Goal: Task Accomplishment & Management: Use online tool/utility

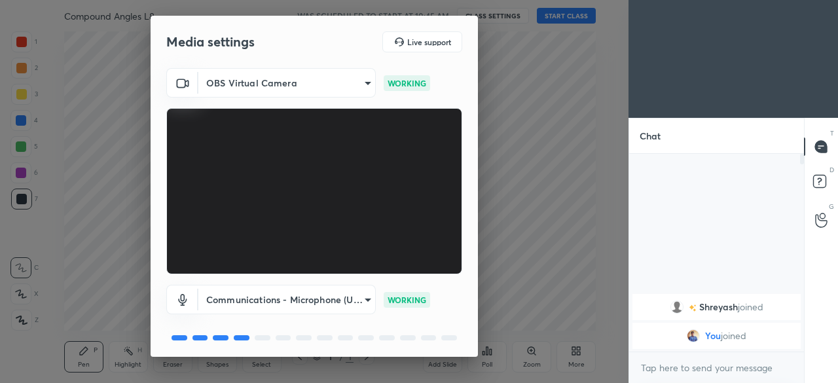
scroll to position [46, 0]
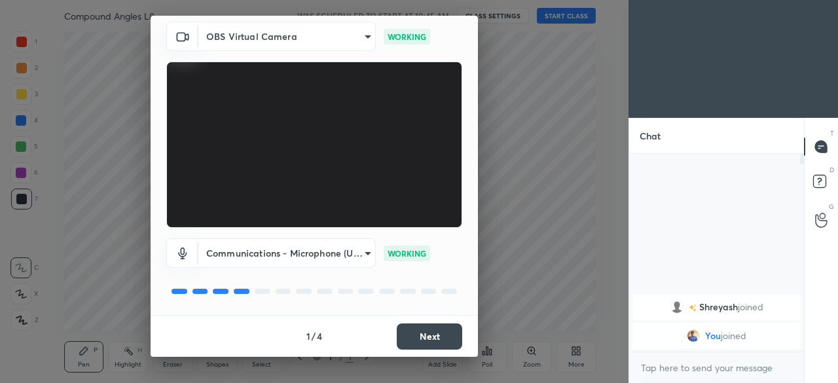
click at [424, 342] on button "Next" at bounding box center [429, 336] width 65 height 26
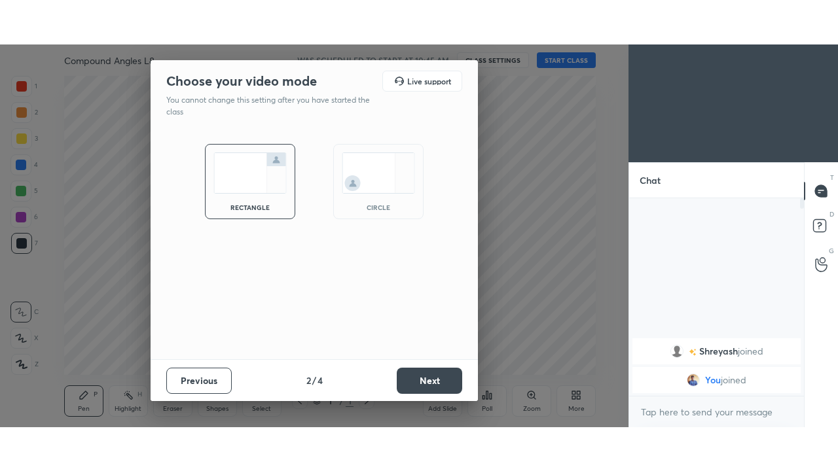
scroll to position [0, 0]
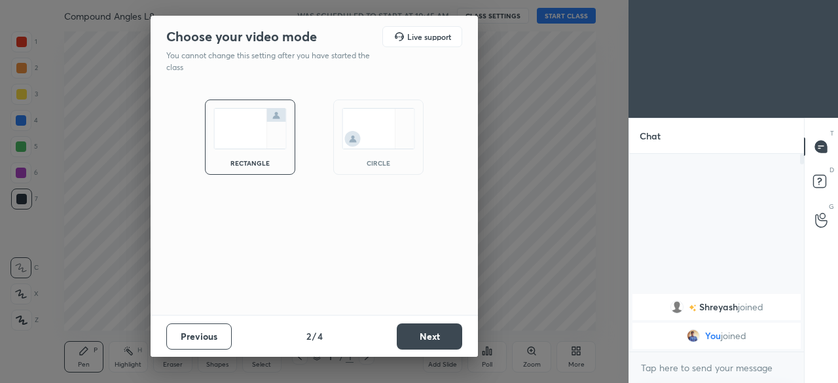
click at [428, 342] on button "Next" at bounding box center [429, 336] width 65 height 26
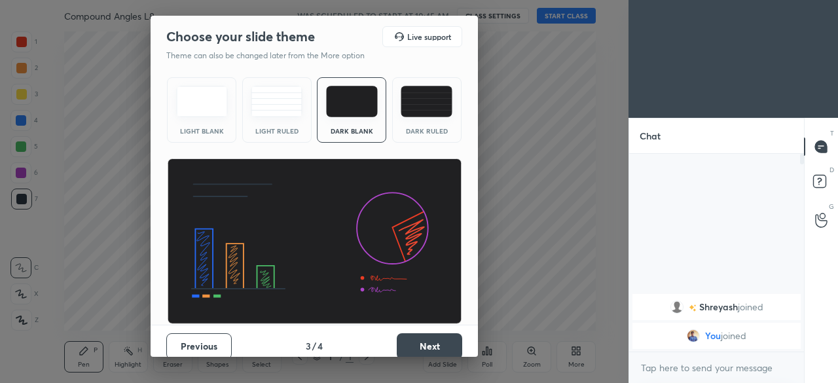
click at [426, 346] on button "Next" at bounding box center [429, 346] width 65 height 26
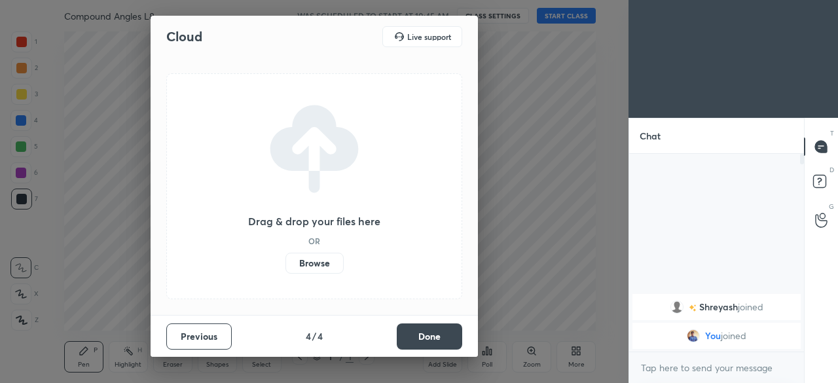
click at [426, 337] on button "Done" at bounding box center [429, 336] width 65 height 26
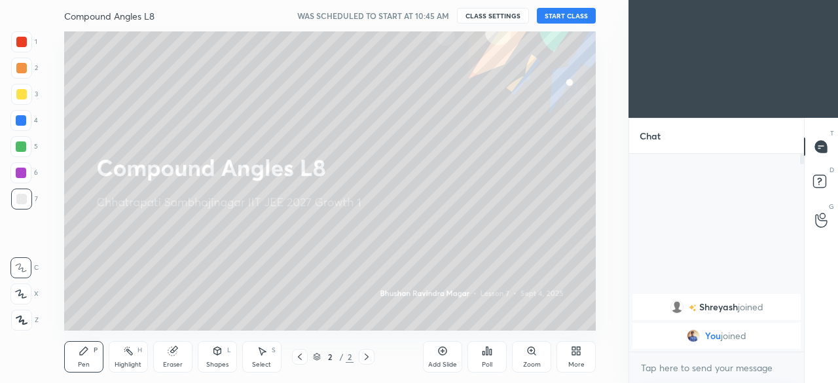
click at [577, 356] on div "More" at bounding box center [575, 356] width 39 height 31
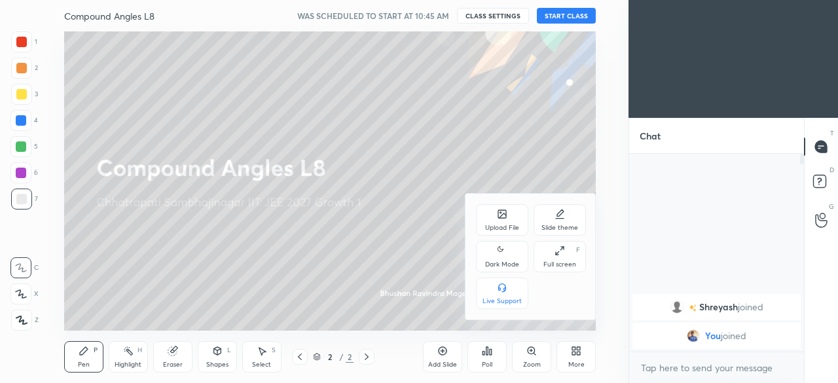
click at [505, 263] on div "Dark Mode" at bounding box center [502, 264] width 34 height 7
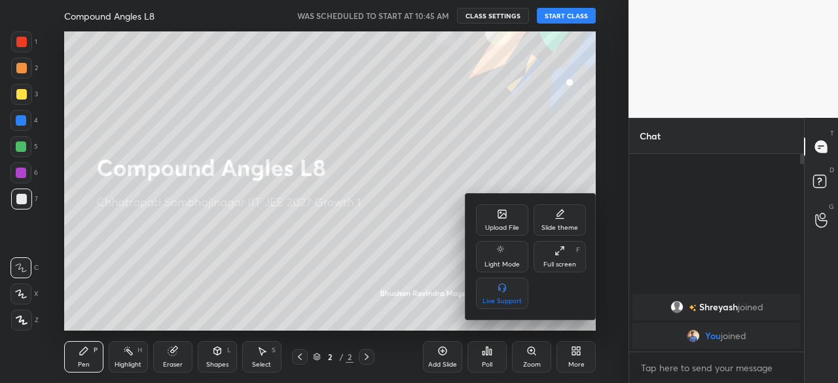
click at [557, 259] on div "Full screen F" at bounding box center [560, 256] width 52 height 31
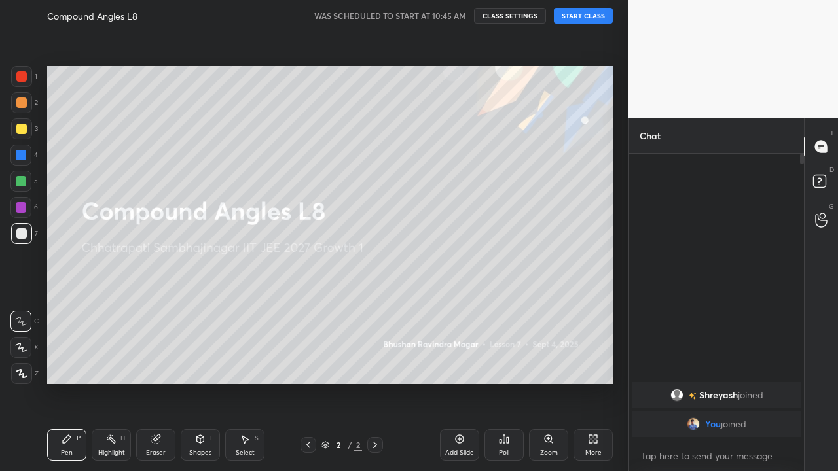
scroll to position [173, 171]
click at [460, 382] on div "Add Slide" at bounding box center [459, 453] width 29 height 7
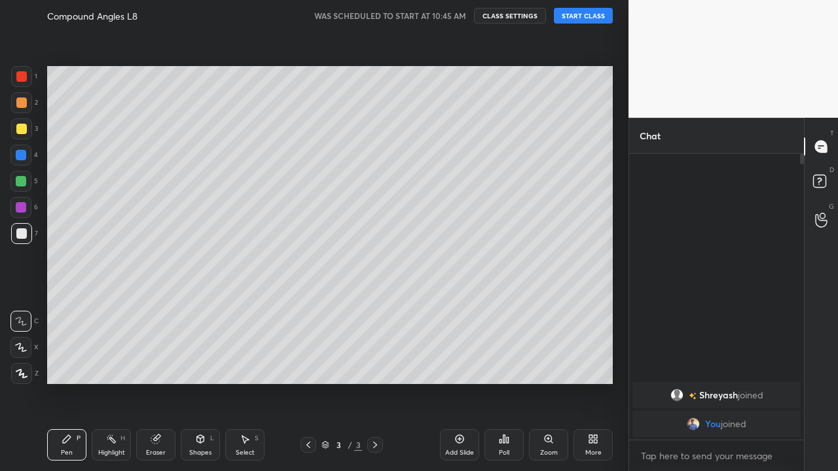
click at [582, 22] on button "START CLASS" at bounding box center [583, 16] width 59 height 16
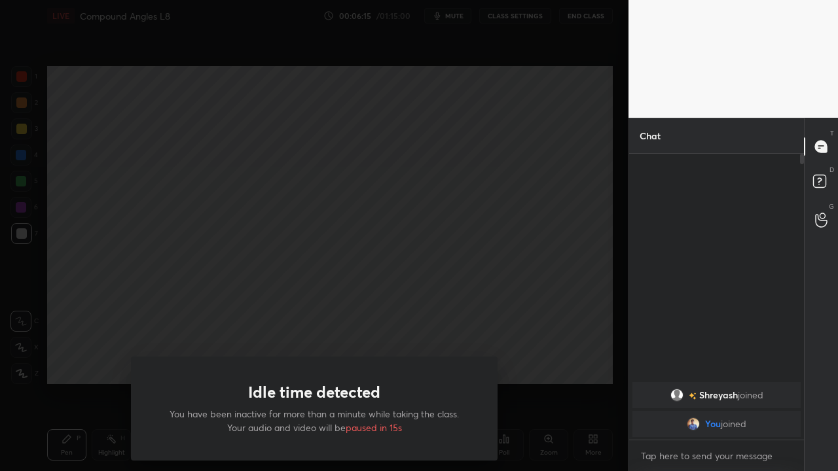
click at [177, 293] on div "Idle time detected You have been inactive for more than a minute while taking t…" at bounding box center [314, 235] width 629 height 471
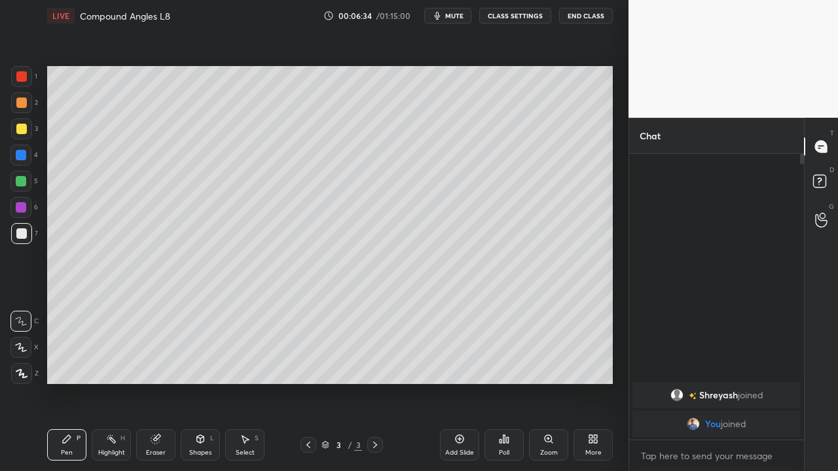
click at [158, 382] on div "Eraser" at bounding box center [156, 453] width 20 height 7
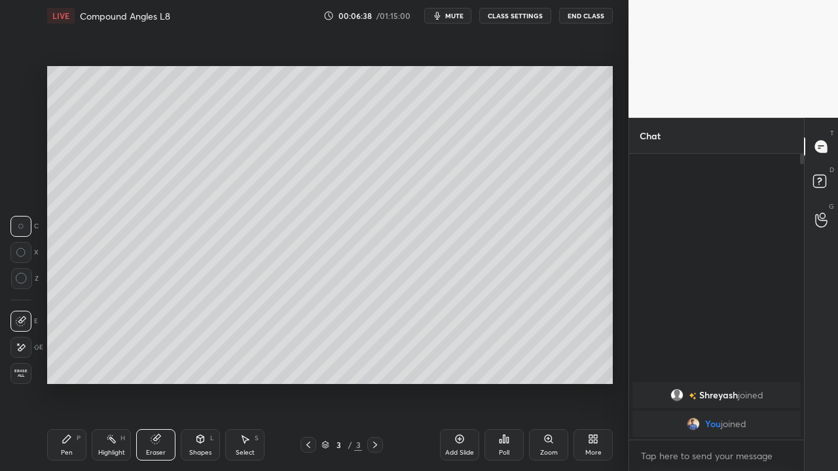
click at [78, 382] on div "P" at bounding box center [79, 438] width 4 height 7
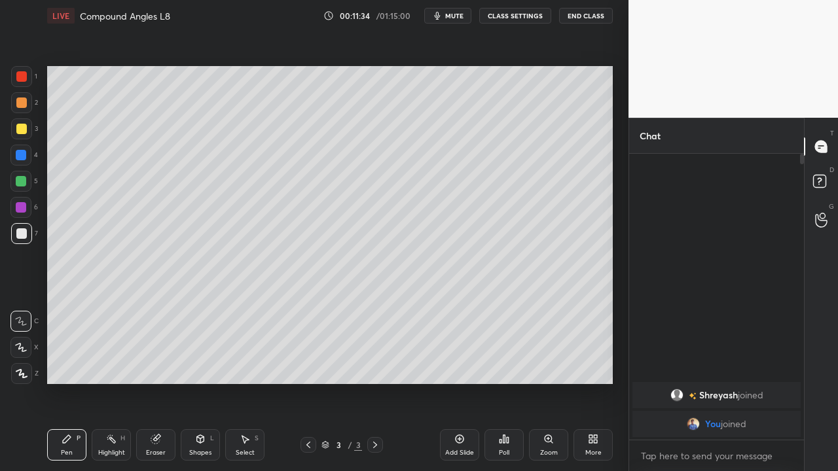
click at [452, 382] on div "Add Slide" at bounding box center [459, 453] width 29 height 7
click at [456, 382] on icon at bounding box center [459, 439] width 10 height 10
click at [161, 382] on div "Eraser" at bounding box center [156, 453] width 20 height 7
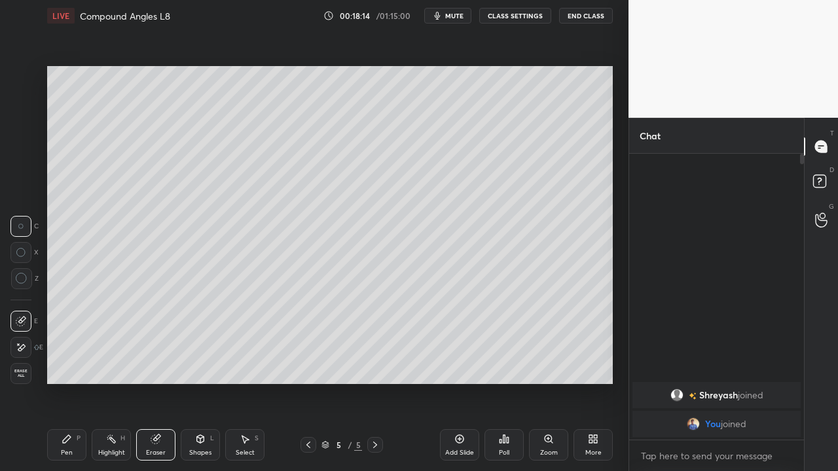
click at [71, 382] on div "Pen" at bounding box center [67, 453] width 12 height 7
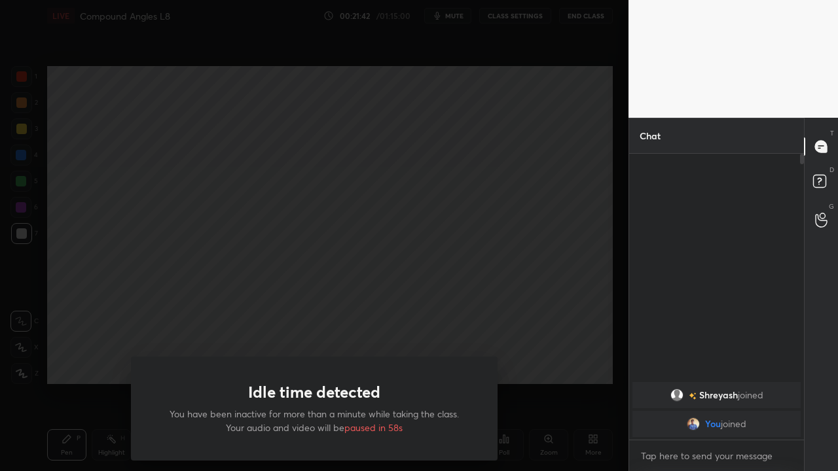
click at [69, 350] on div "Idle time detected You have been inactive for more than a minute while taking t…" at bounding box center [314, 235] width 629 height 471
click at [82, 374] on div "Idle time detected You have been inactive for more than a minute while taking t…" at bounding box center [314, 235] width 629 height 471
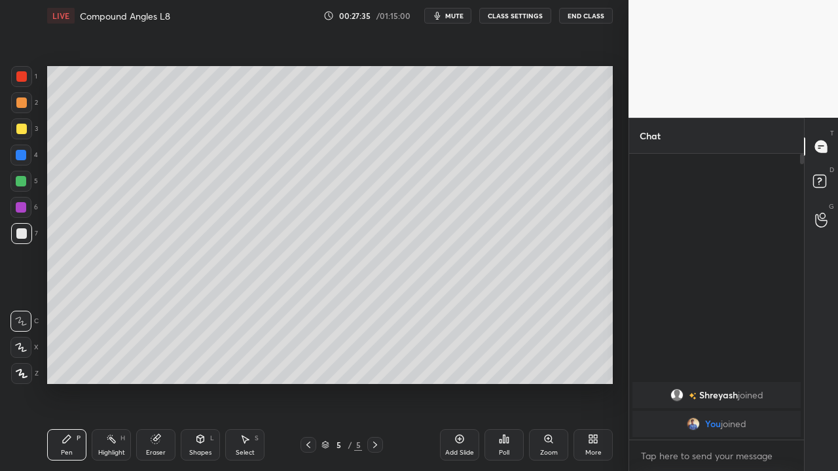
click at [239, 382] on div "Select S" at bounding box center [244, 444] width 39 height 31
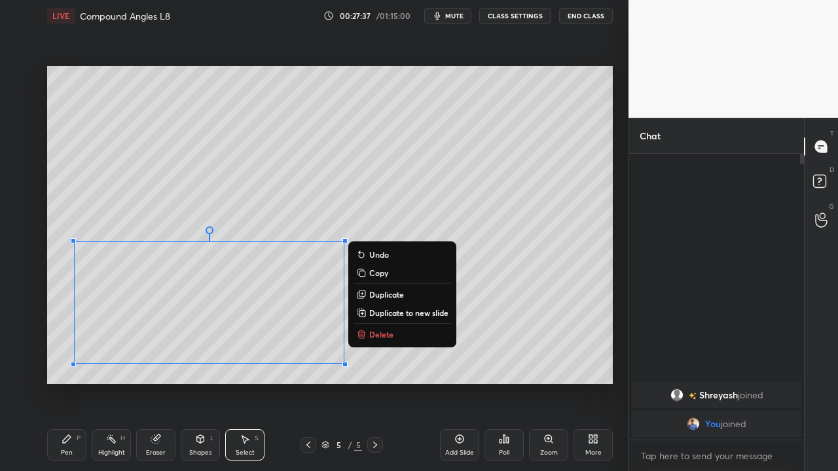
click at [368, 337] on button "Delete" at bounding box center [403, 335] width 98 height 16
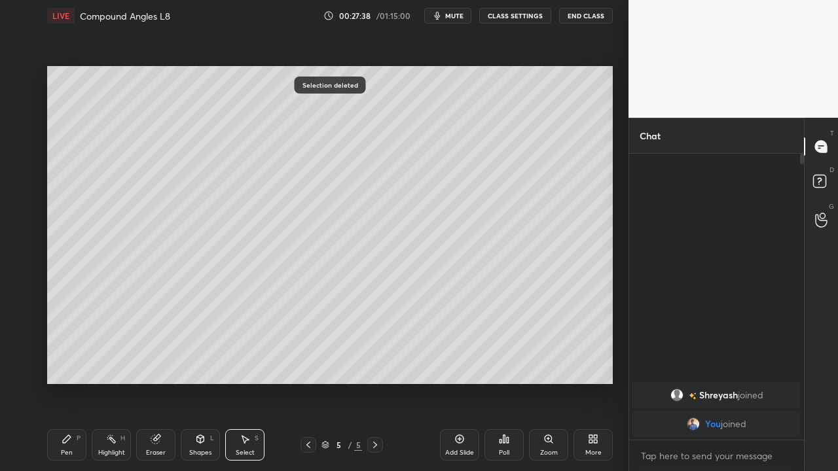
click at [71, 382] on icon at bounding box center [67, 439] width 10 height 10
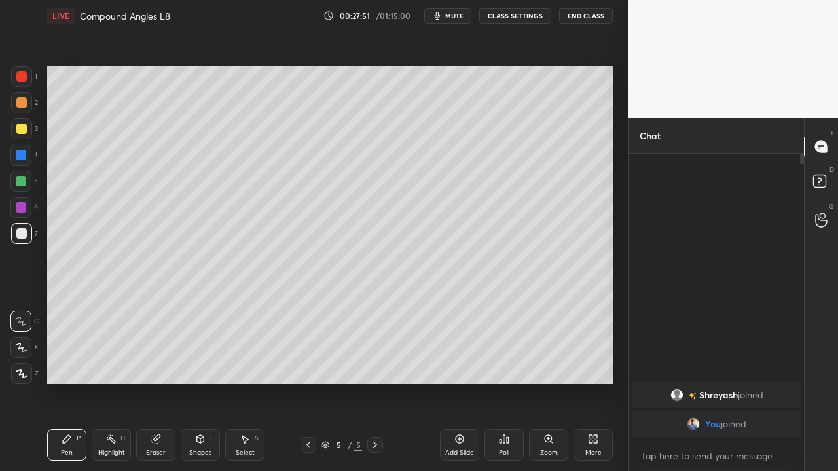
click at [162, 382] on div "Eraser" at bounding box center [155, 444] width 39 height 31
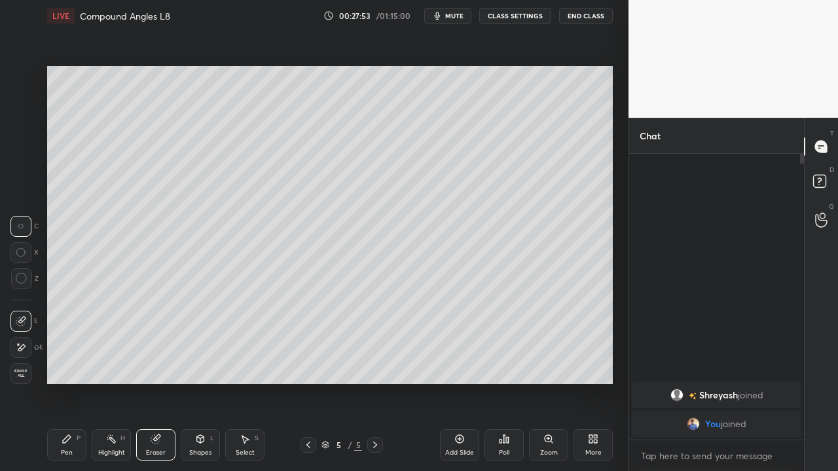
click at [67, 382] on icon at bounding box center [67, 439] width 10 height 10
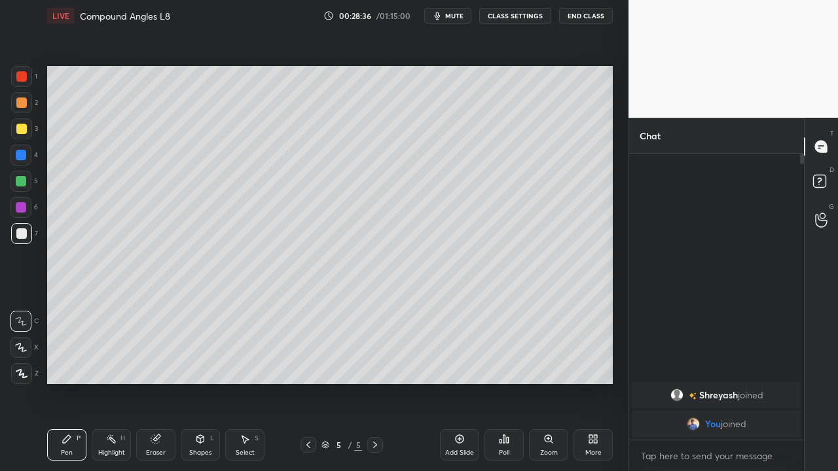
click at [452, 382] on div "Add Slide" at bounding box center [459, 444] width 39 height 31
click at [151, 382] on icon at bounding box center [156, 439] width 10 height 10
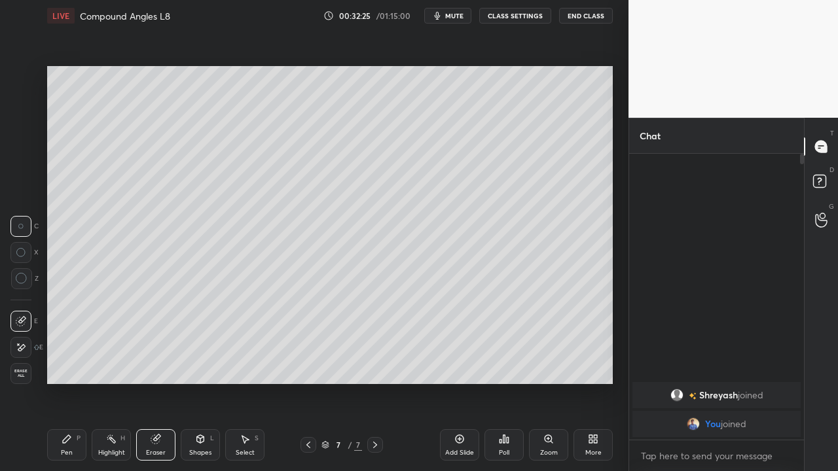
click at [62, 382] on div "Pen" at bounding box center [67, 453] width 12 height 7
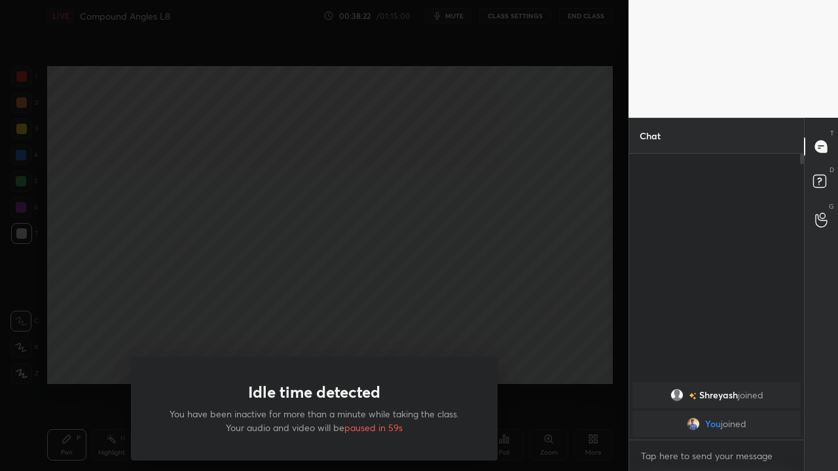
click at [91, 380] on div "Idle time detected You have been inactive for more than a minute while taking t…" at bounding box center [314, 235] width 629 height 471
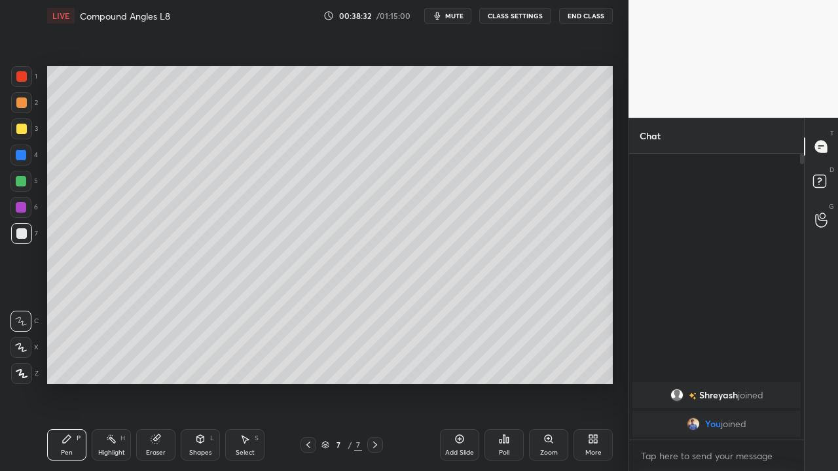
click at [451, 382] on div "Add Slide" at bounding box center [459, 444] width 39 height 31
click at [460, 382] on icon at bounding box center [460, 439] width 4 height 4
click at [156, 382] on icon at bounding box center [155, 439] width 9 height 9
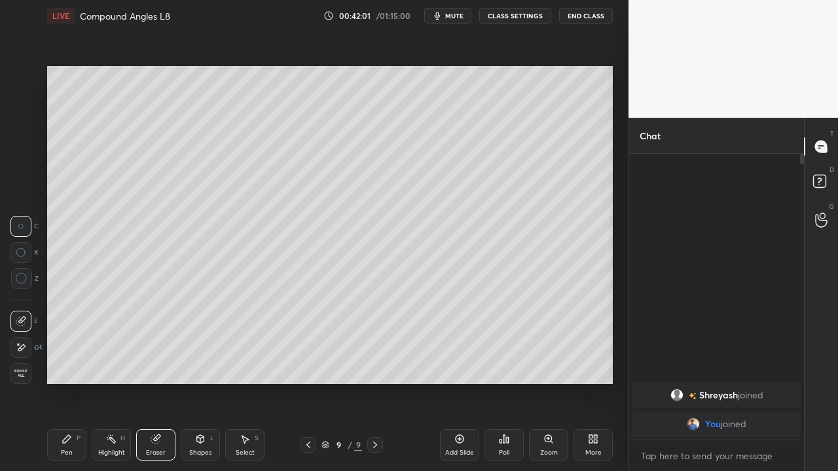
click at [75, 382] on div "Pen P" at bounding box center [66, 444] width 39 height 31
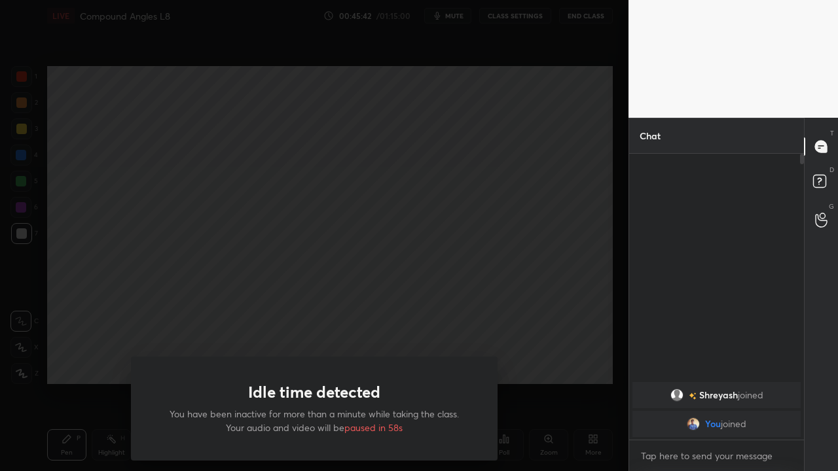
click at [84, 380] on div "Idle time detected You have been inactive for more than a minute while taking t…" at bounding box center [314, 235] width 629 height 471
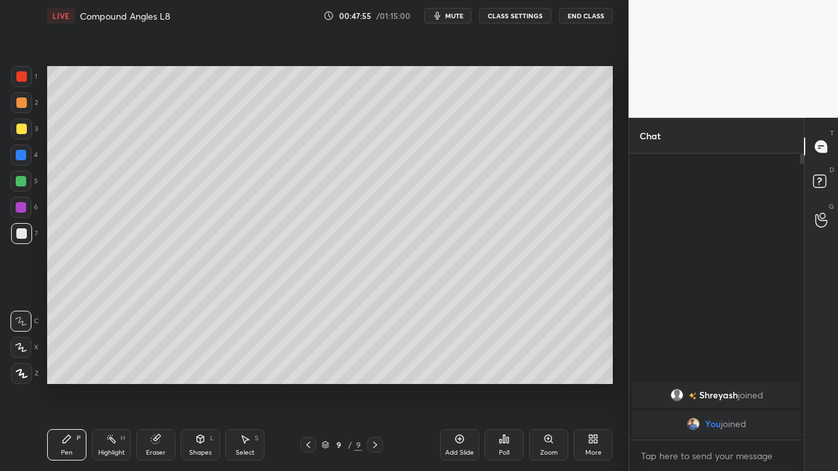
click at [247, 382] on div "Select S" at bounding box center [244, 444] width 39 height 31
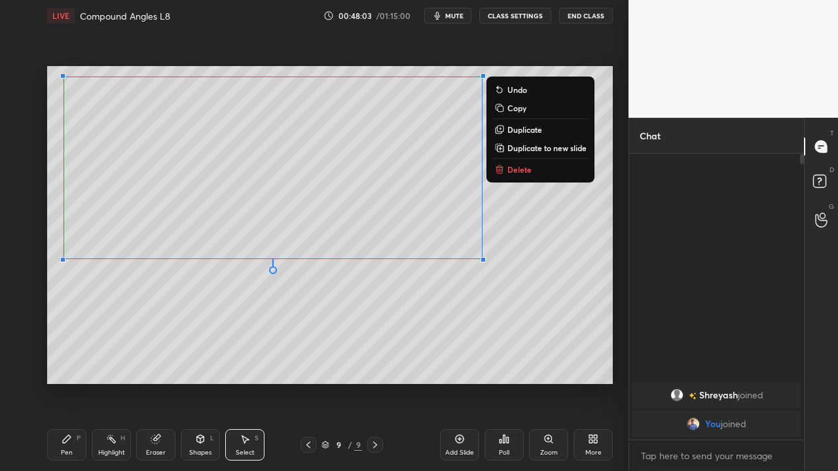
click at [526, 175] on button "Delete" at bounding box center [541, 170] width 98 height 16
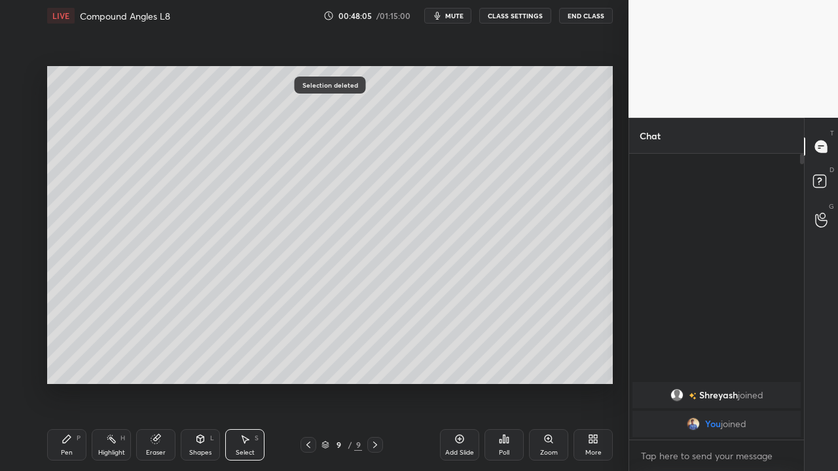
click at [70, 382] on icon at bounding box center [67, 439] width 10 height 10
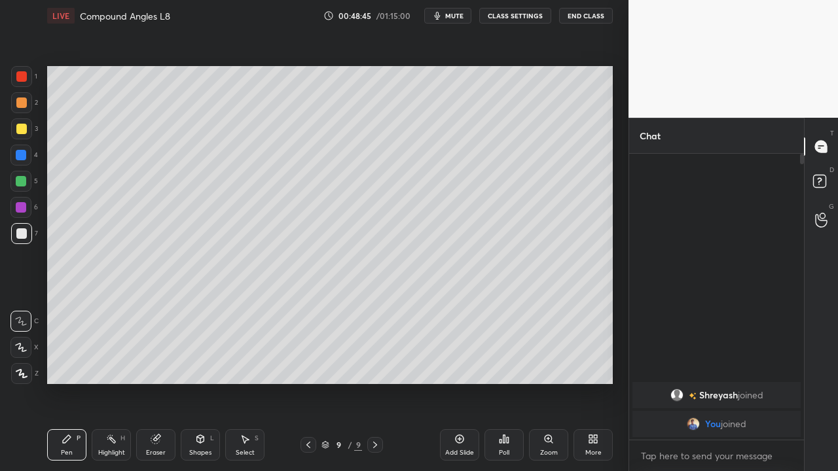
click at [148, 382] on div "Eraser" at bounding box center [155, 444] width 39 height 31
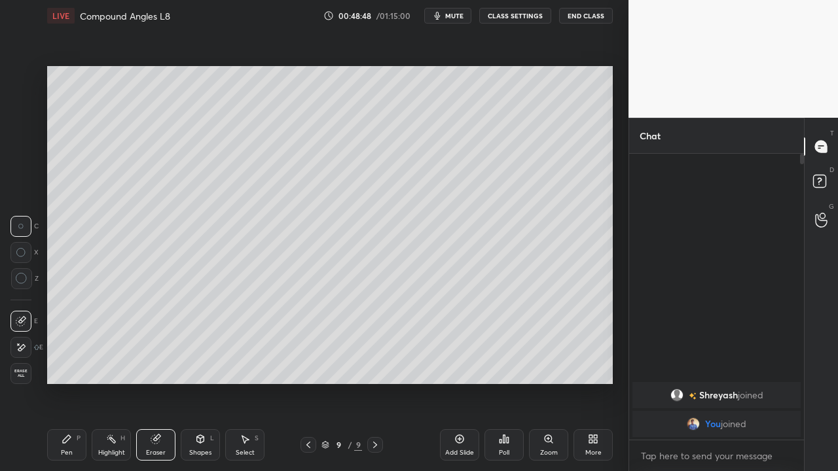
click at [76, 382] on div "Pen P" at bounding box center [66, 444] width 39 height 31
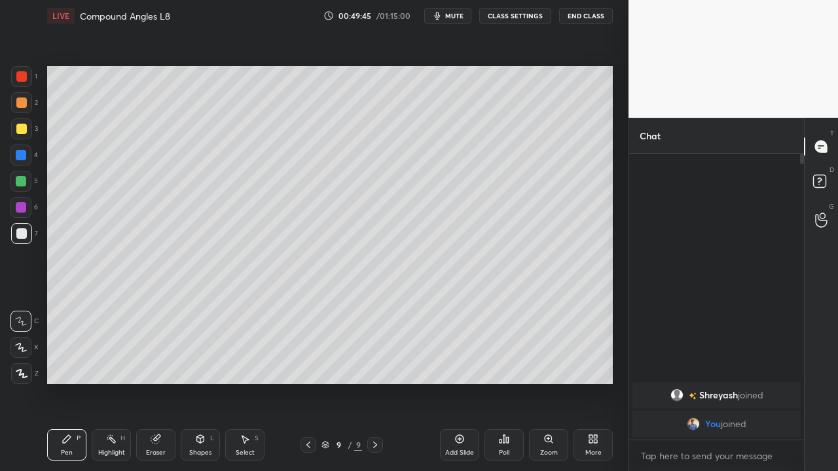
click at [149, 382] on div "Eraser" at bounding box center [155, 444] width 39 height 31
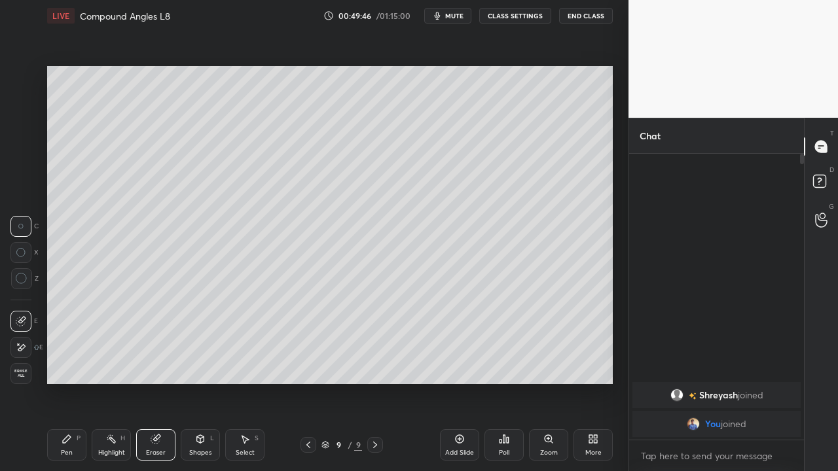
click at [70, 382] on icon at bounding box center [67, 439] width 10 height 10
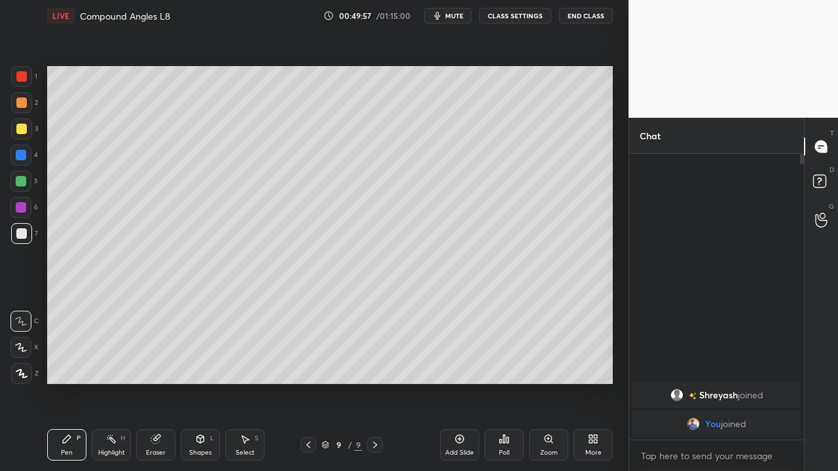
click at [247, 382] on div "Select" at bounding box center [245, 453] width 19 height 7
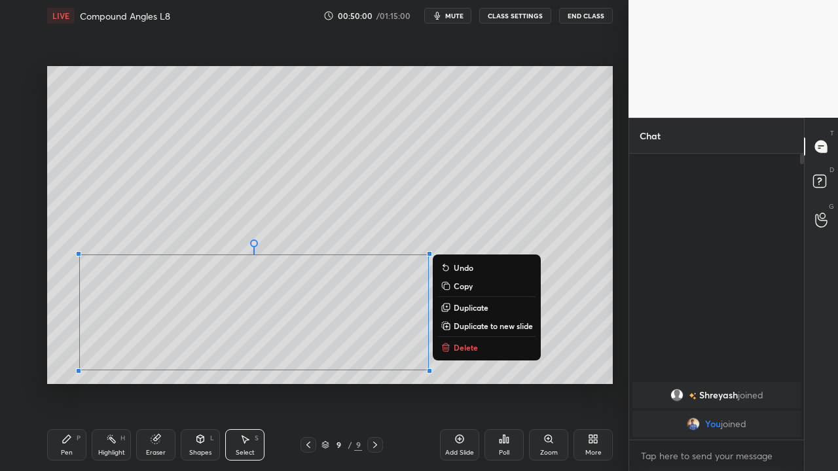
click at [456, 349] on p "Delete" at bounding box center [466, 347] width 24 height 10
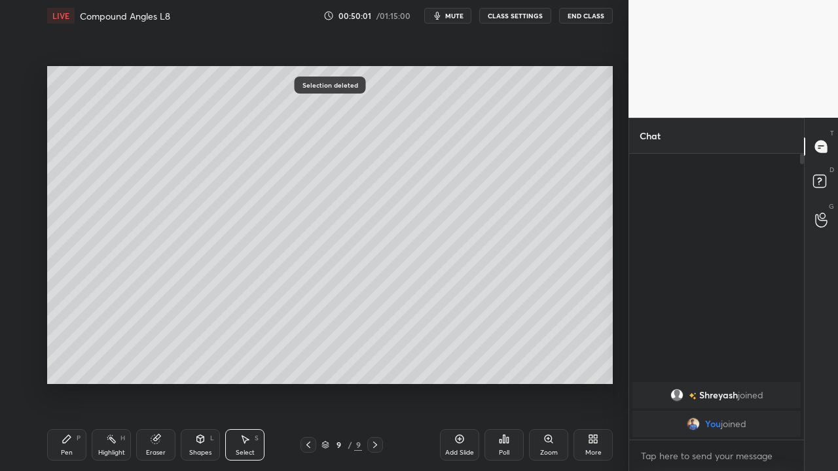
click at [66, 382] on icon at bounding box center [67, 439] width 10 height 10
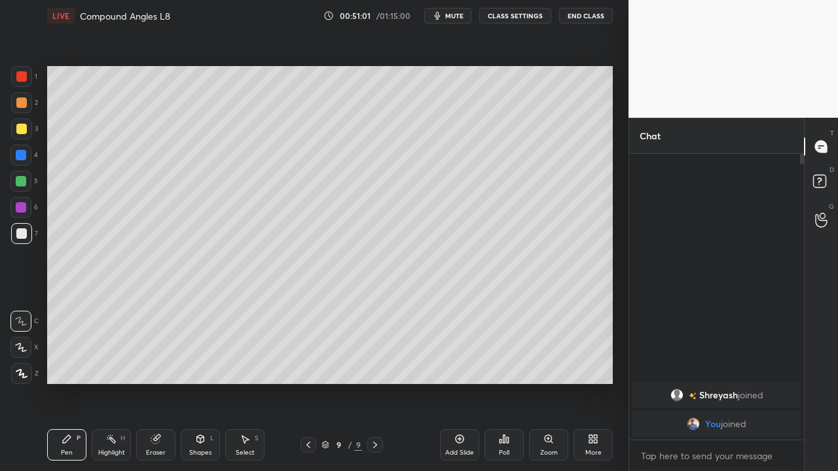
click at [308, 382] on icon at bounding box center [308, 445] width 10 height 10
click at [375, 382] on icon at bounding box center [375, 445] width 10 height 10
click at [301, 382] on div at bounding box center [309, 445] width 16 height 16
click at [373, 382] on icon at bounding box center [375, 445] width 10 height 10
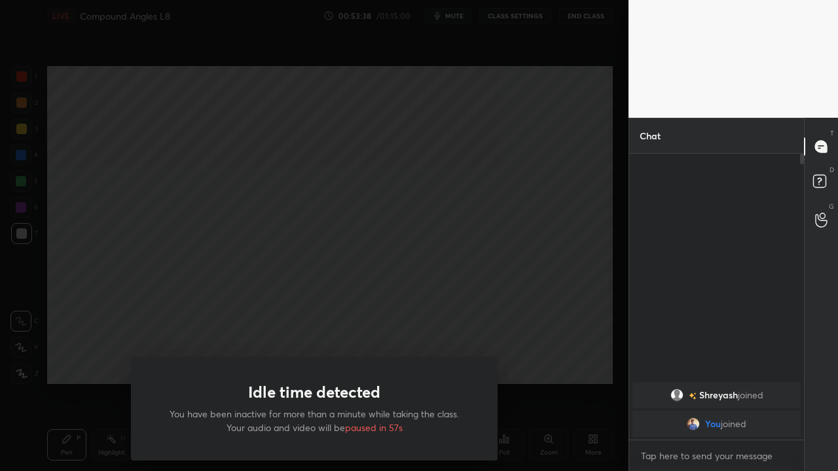
click at [78, 374] on div "Idle time detected You have been inactive for more than a minute while taking t…" at bounding box center [314, 235] width 629 height 471
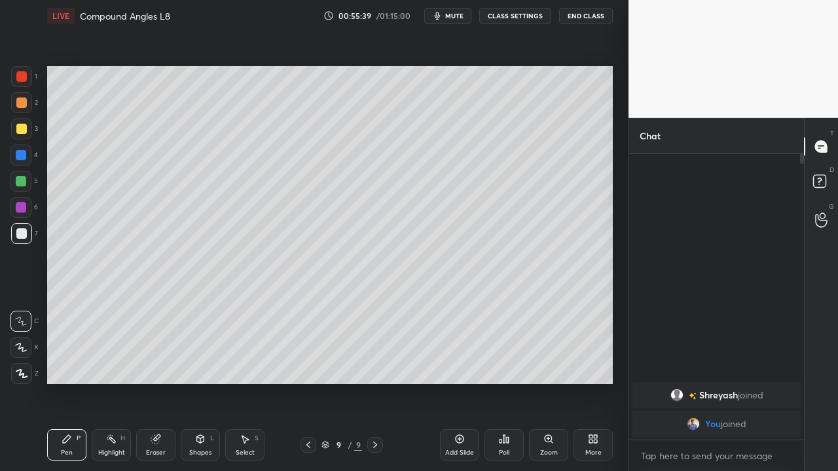
click at [590, 19] on button "End Class" at bounding box center [586, 16] width 54 height 16
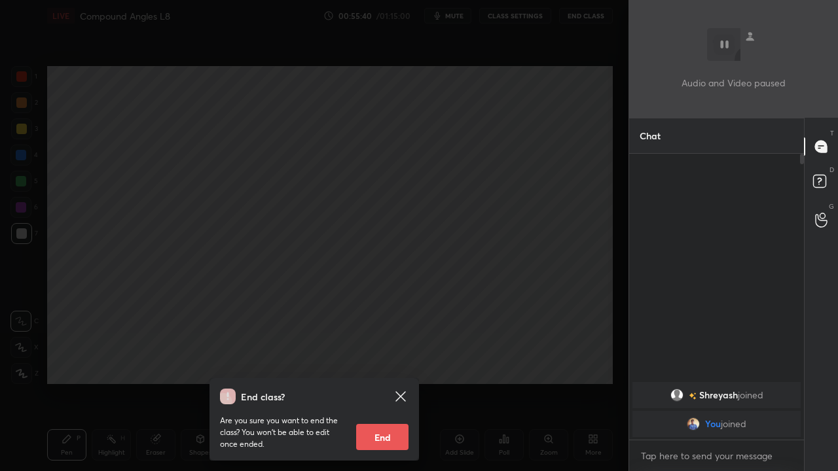
click at [391, 382] on button "End" at bounding box center [382, 437] width 52 height 26
type textarea "x"
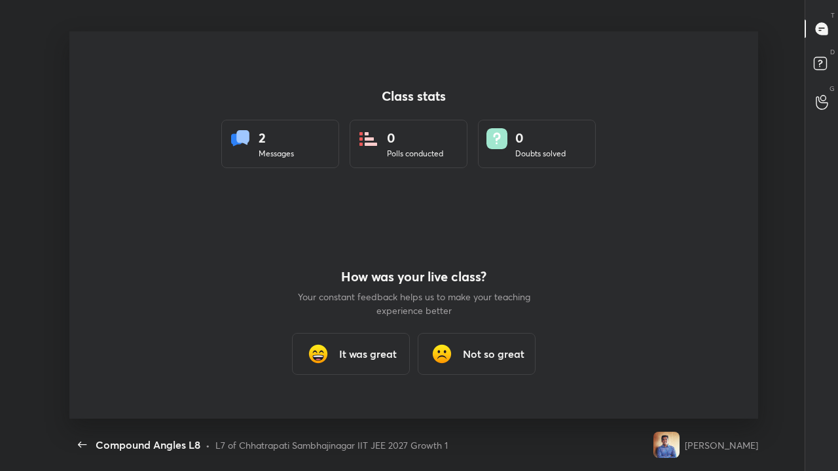
scroll to position [388, 828]
click at [87, 382] on icon "button" at bounding box center [83, 445] width 16 height 16
click at [83, 382] on icon "button" at bounding box center [83, 445] width 16 height 16
